Goal: Task Accomplishment & Management: Use online tool/utility

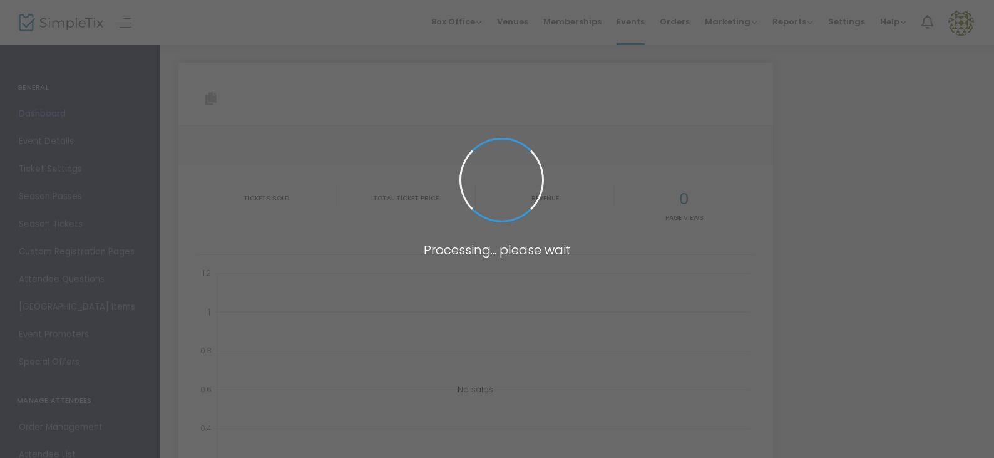
type input "[URL][DOMAIN_NAME][PERSON_NAME]"
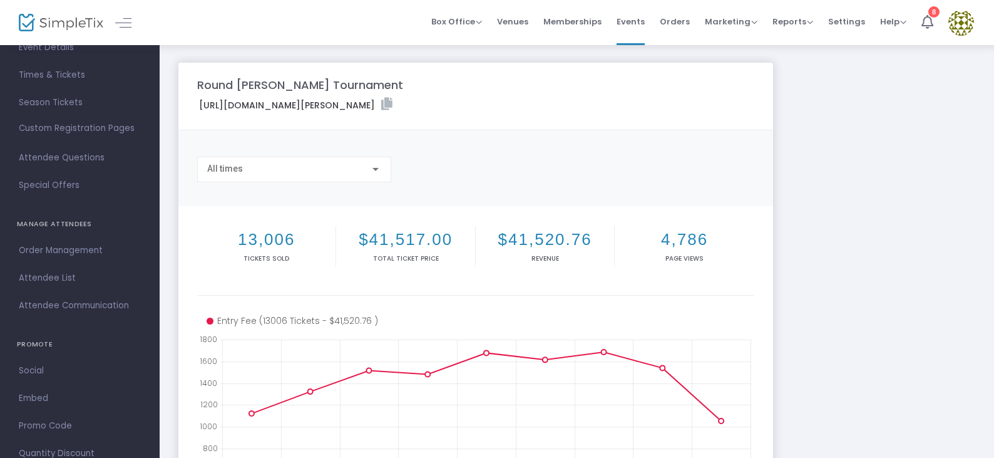
scroll to position [125, 0]
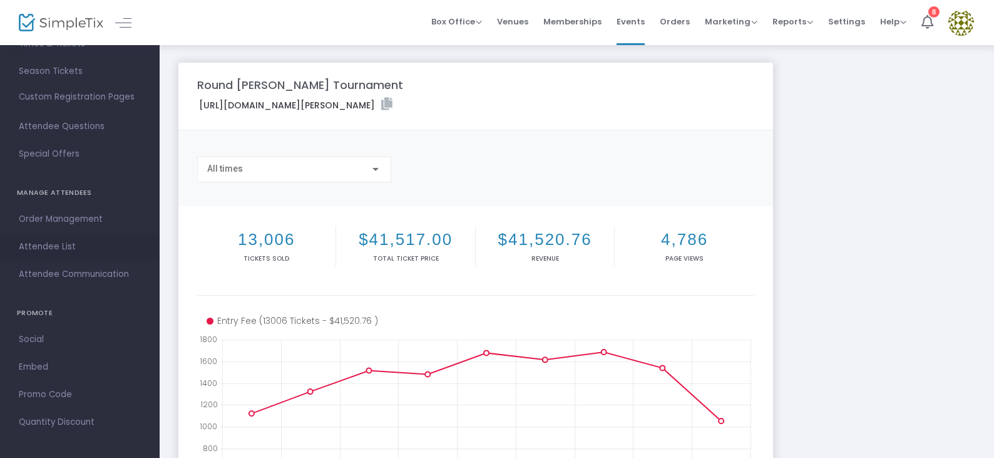
click at [54, 245] on span "Attendee List" at bounding box center [80, 247] width 122 height 16
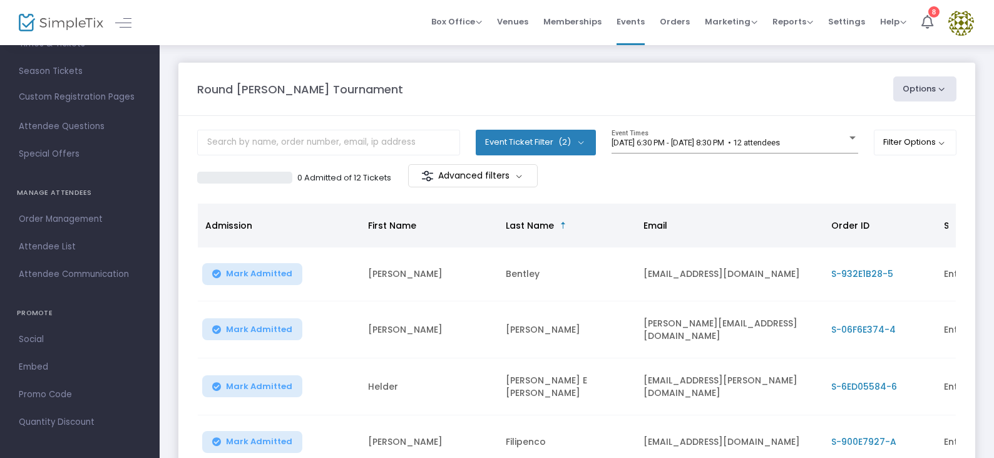
click at [385, 223] on span "First Name" at bounding box center [392, 225] width 48 height 13
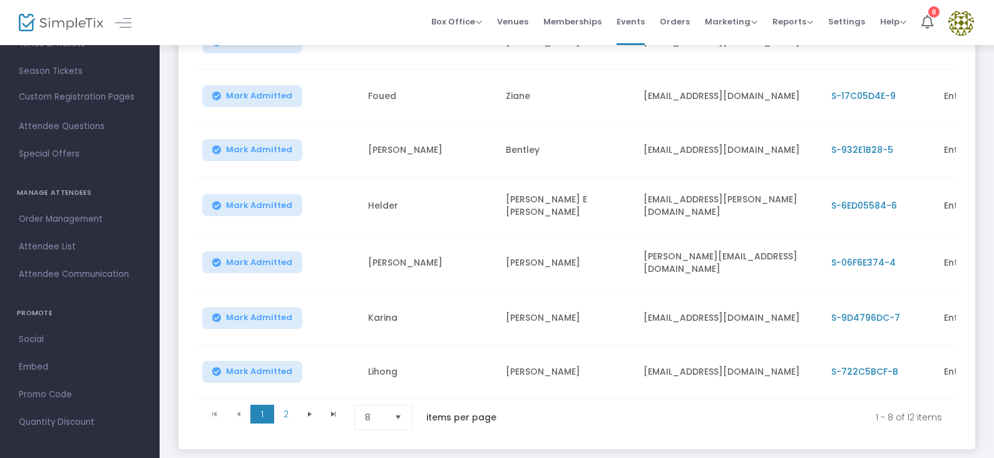
scroll to position [313, 0]
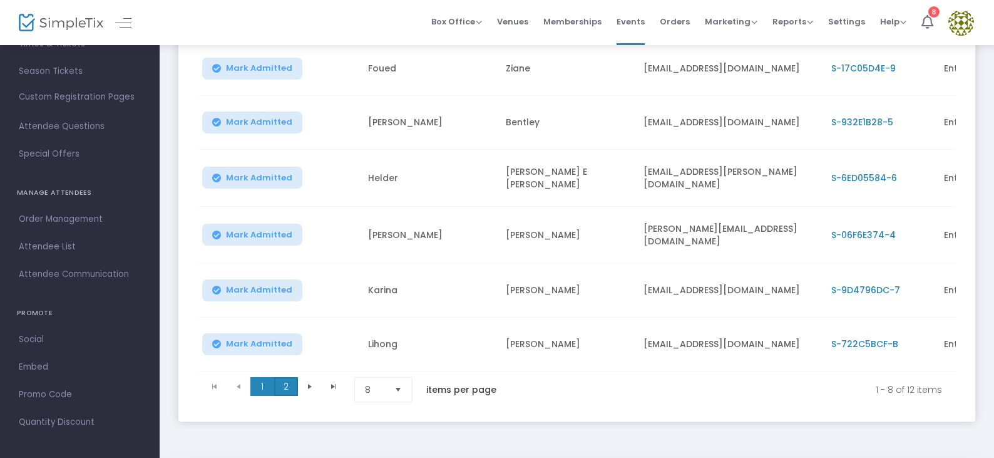
click at [282, 384] on span "2" at bounding box center [286, 386] width 24 height 19
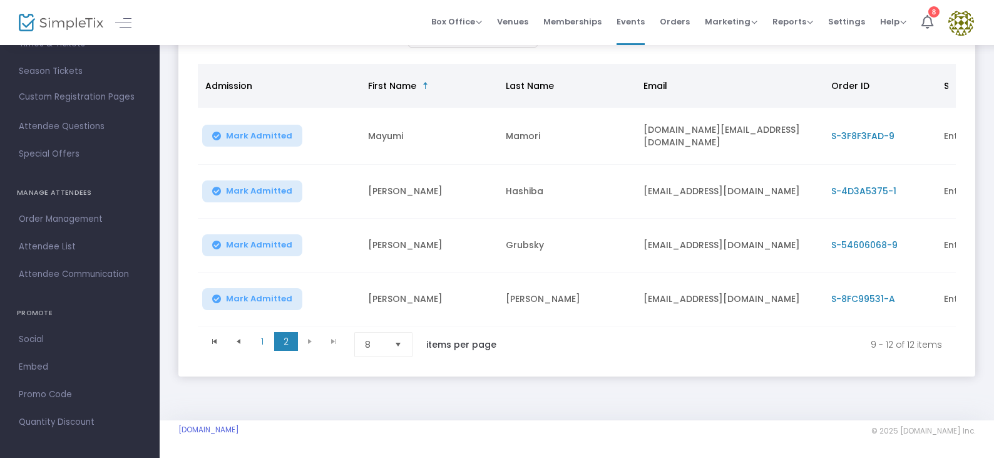
scroll to position [145, 0]
click at [269, 334] on span "1" at bounding box center [262, 341] width 24 height 19
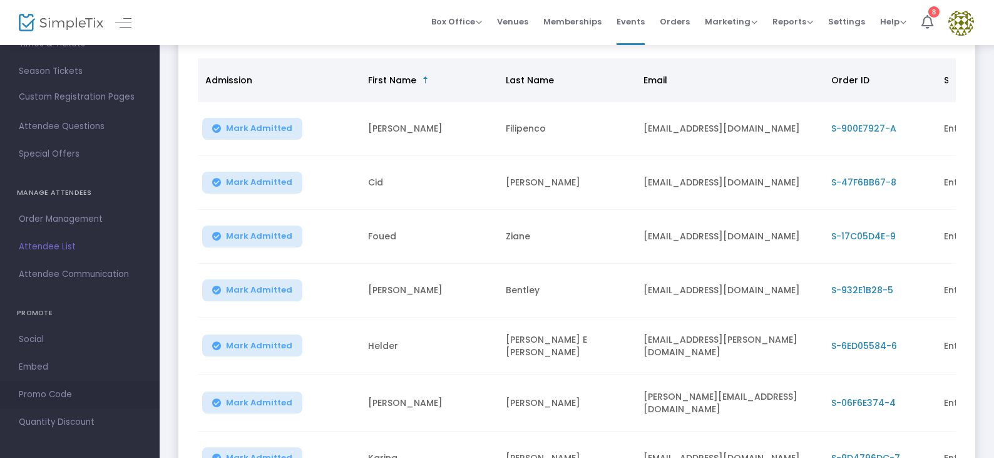
click at [41, 395] on span "Promo Code" at bounding box center [80, 394] width 122 height 16
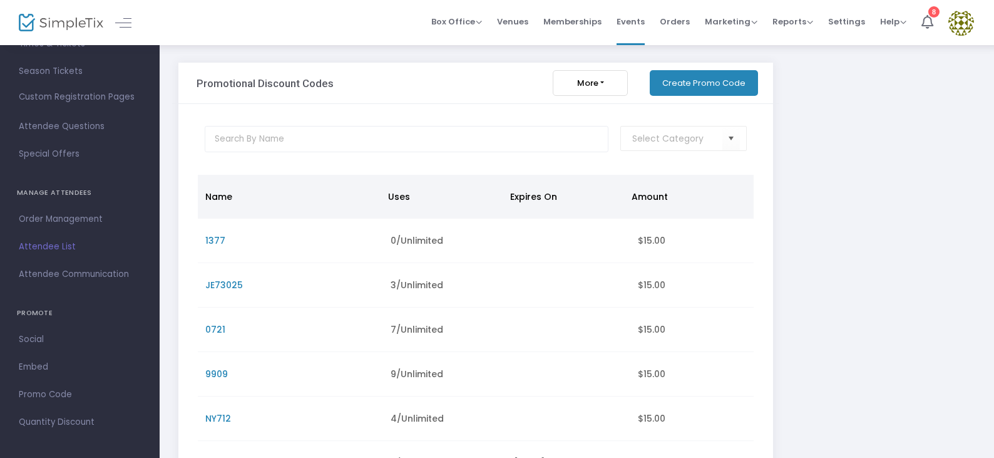
click at [703, 81] on button "Create Promo Code" at bounding box center [704, 83] width 108 height 26
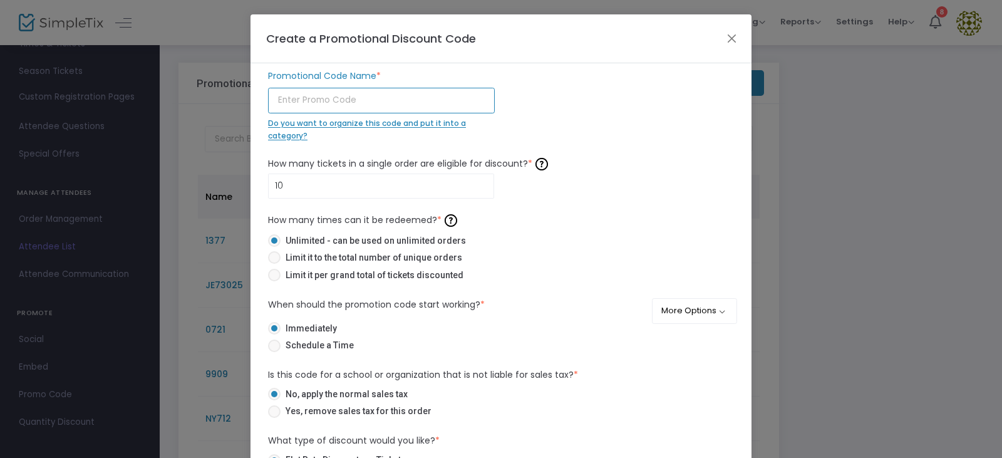
click at [349, 96] on input "text" at bounding box center [381, 101] width 227 height 26
type input "PEDER2013"
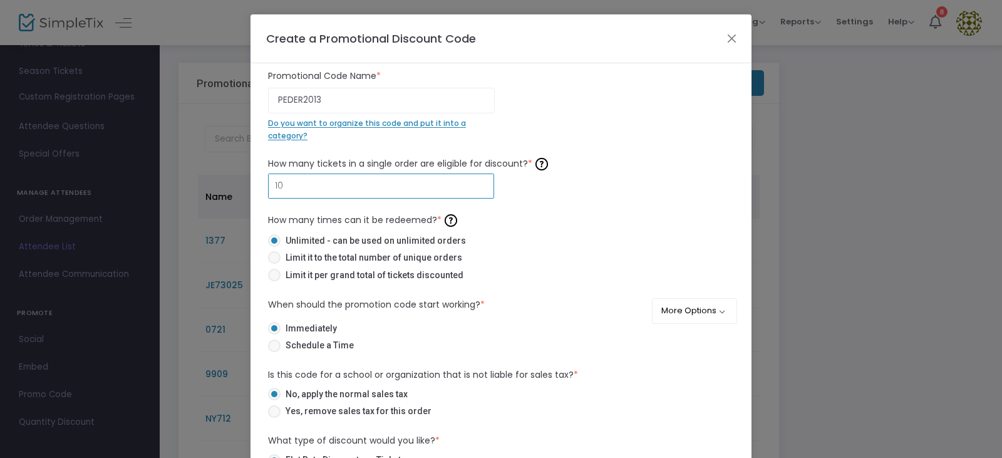
click at [307, 187] on input "10" at bounding box center [381, 186] width 225 height 24
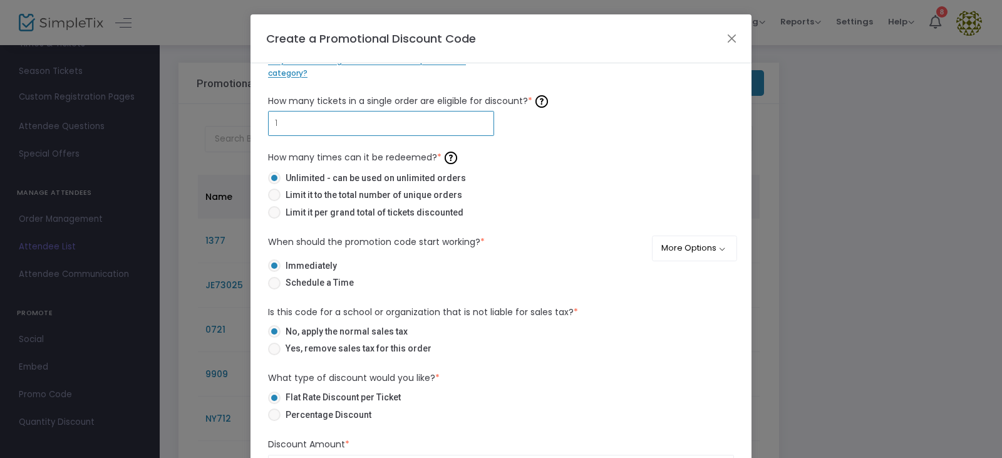
scroll to position [125, 0]
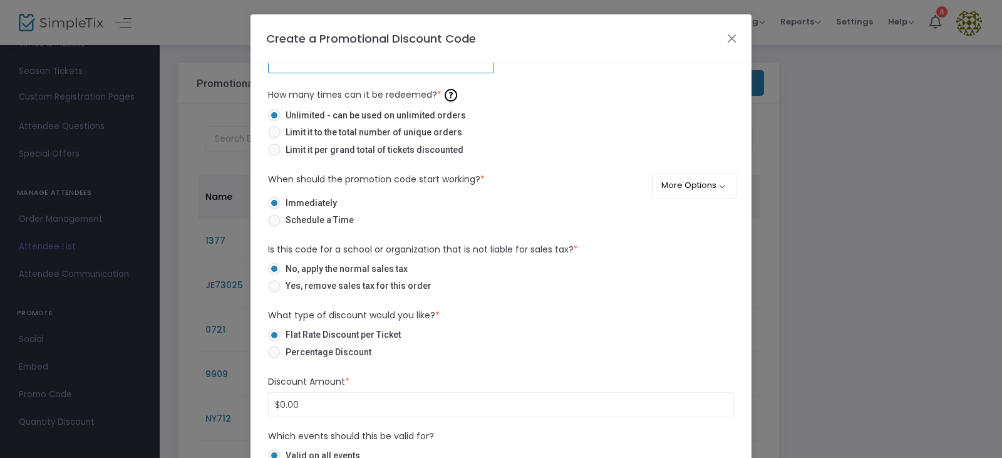
type input "1"
click at [299, 404] on input "0" at bounding box center [501, 405] width 465 height 24
type input "$15.00"
click at [457, 366] on div "PEDER2013 Promotional Code Name * Do you want to organize this code and put it …" at bounding box center [501, 231] width 466 height 574
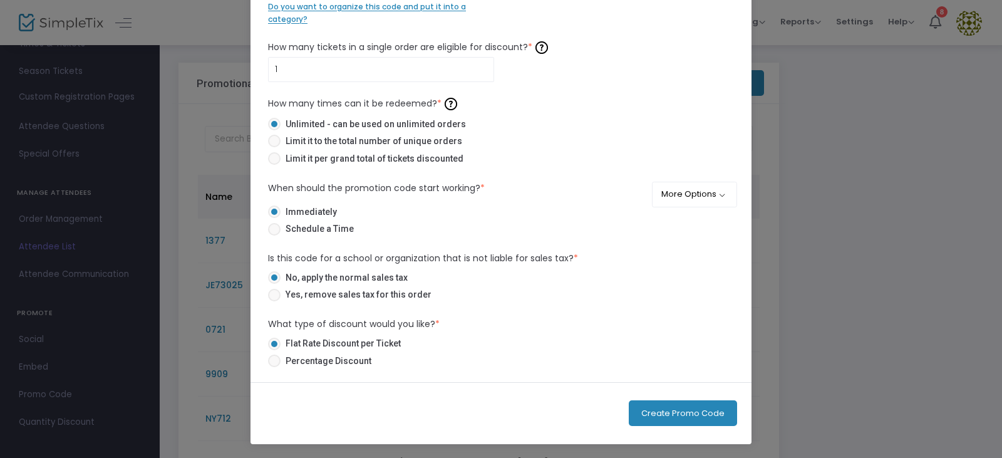
scroll to position [0, 0]
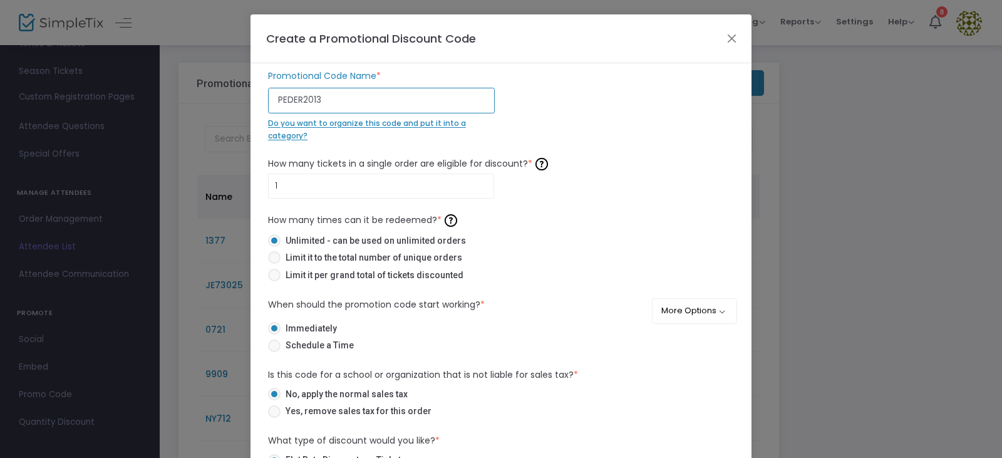
drag, startPoint x: 324, startPoint y: 96, endPoint x: 264, endPoint y: 92, distance: 60.3
click at [264, 92] on div "PEDER2013 Promotional Code Name * Do you want to organize this code and put it …" at bounding box center [381, 106] width 239 height 72
